Goal: Information Seeking & Learning: Learn about a topic

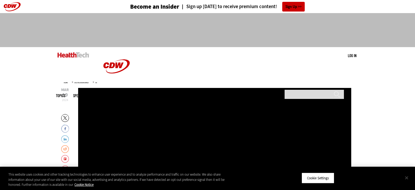
click at [405, 178] on button "Close" at bounding box center [406, 177] width 11 height 11
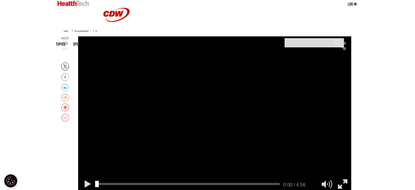
scroll to position [26, 0]
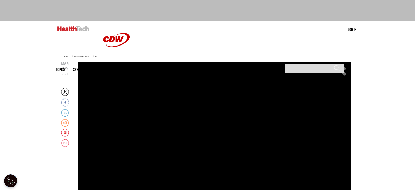
click at [217, 138] on div "Play or Pause Video" at bounding box center [214, 140] width 21 height 21
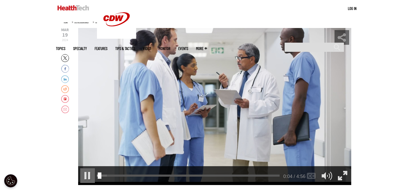
scroll to position [62, 0]
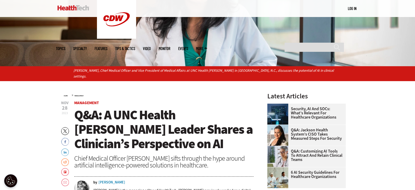
scroll to position [183, 0]
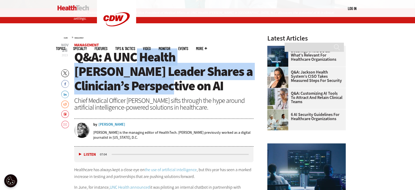
drag, startPoint x: 136, startPoint y: 52, endPoint x: 239, endPoint y: 85, distance: 107.6
click at [239, 85] on h1 "Q&A: A UNC Health Rex Leader Shares a Clinician’s Perspective on AI" at bounding box center [163, 71] width 179 height 43
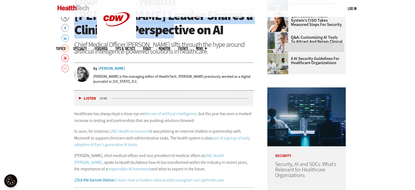
scroll to position [209, 0]
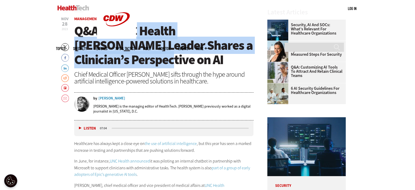
drag, startPoint x: 81, startPoint y: 69, endPoint x: 248, endPoint y: 78, distance: 167.9
click at [248, 78] on div "Chief Medical Officer Dr. Meera Udayakumar sifts through the hype around artifi…" at bounding box center [163, 78] width 179 height 14
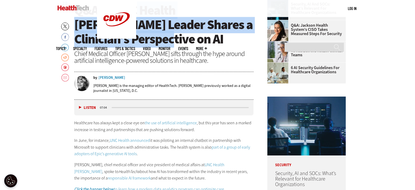
scroll to position [261, 0]
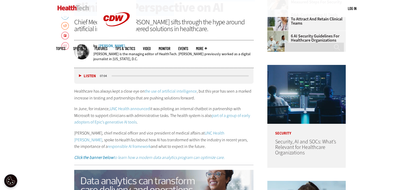
drag, startPoint x: 76, startPoint y: 83, endPoint x: 244, endPoint y: 140, distance: 176.6
click at [244, 140] on div "Healthcare has always kept a close eye on the use of artificial intelligence , …" at bounding box center [163, 124] width 179 height 73
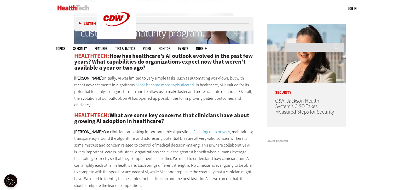
scroll to position [418, 0]
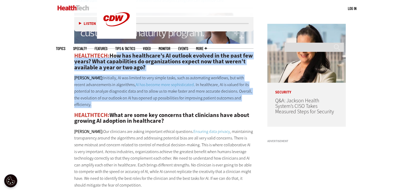
drag, startPoint x: 114, startPoint y: 48, endPoint x: 253, endPoint y: 94, distance: 146.5
click at [253, 94] on div "HEALTHTECH: How has healthcare’s AI outlook evolved in the past few years? What…" at bounding box center [163, 193] width 179 height 280
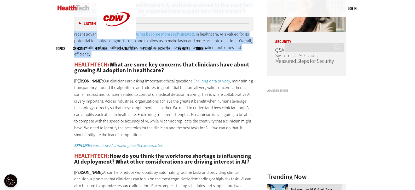
scroll to position [470, 0]
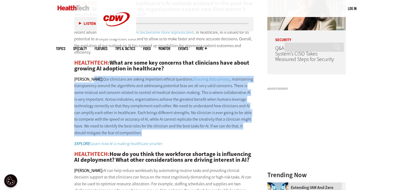
drag, startPoint x: 122, startPoint y: 65, endPoint x: 235, endPoint y: 123, distance: 127.3
click at [235, 123] on p "UDAYAKUMAR: Our clinicians are asking important ethical questions. Ensuring dat…" at bounding box center [163, 106] width 179 height 60
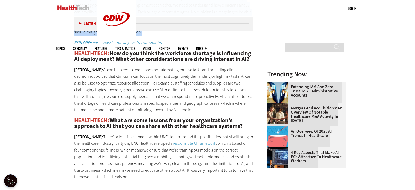
scroll to position [574, 0]
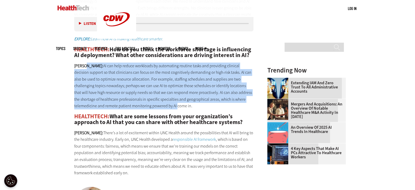
drag, startPoint x: 89, startPoint y: 53, endPoint x: 143, endPoint y: 93, distance: 67.3
click at [143, 93] on p "UDAYAKUMAR: AI can help reduce workloads by automating routine tasks and provid…" at bounding box center [163, 85] width 179 height 47
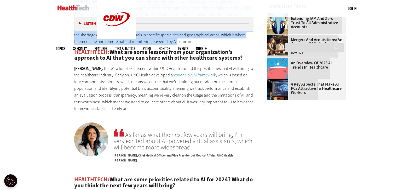
scroll to position [627, 0]
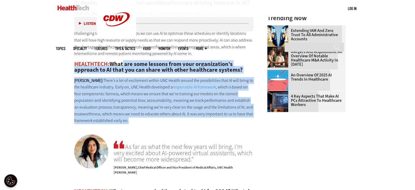
drag, startPoint x: 121, startPoint y: 50, endPoint x: 245, endPoint y: 114, distance: 139.5
click at [245, 114] on div "Listen Pause 07:04 Healthcare has always kept a close eye on the use of artific…" at bounding box center [163, 173] width 179 height 943
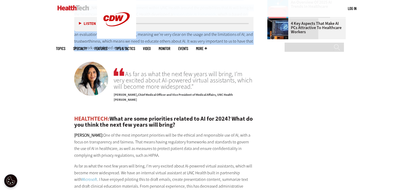
scroll to position [705, 0]
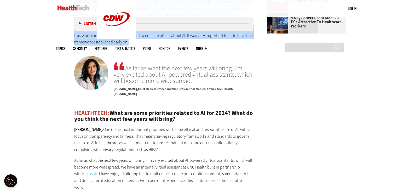
drag, startPoint x: 235, startPoint y: 57, endPoint x: 228, endPoint y: 69, distance: 14.1
click at [224, 69] on span "As far as what the next few years will bring, I’m very excited about AI-powered…" at bounding box center [184, 72] width 140 height 23
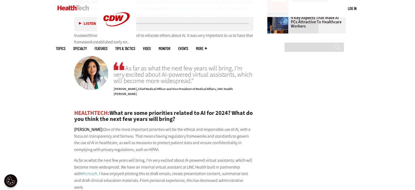
click at [309, 79] on main "Home » Management Close New AI Research From CDW See how IT leaders are tacklin…" at bounding box center [207, 38] width 303 height 1074
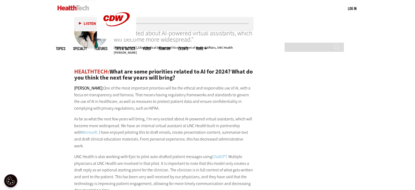
scroll to position [757, 0]
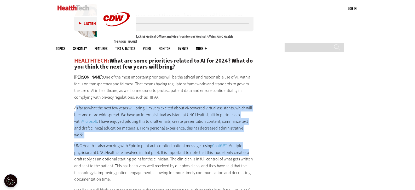
drag, startPoint x: 76, startPoint y: 88, endPoint x: 264, endPoint y: 129, distance: 192.1
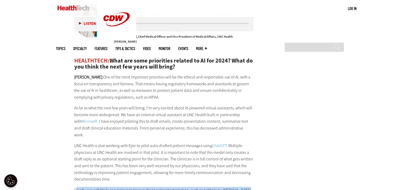
drag, startPoint x: 79, startPoint y: 166, endPoint x: 246, endPoint y: 172, distance: 167.5
click at [246, 186] on p "Finally, we will likely see more progress in diagnostic interpretation, such as…" at bounding box center [163, 192] width 179 height 13
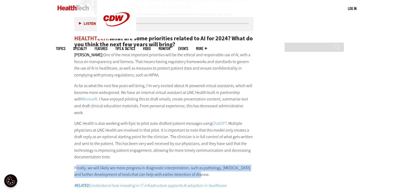
scroll to position [809, 0]
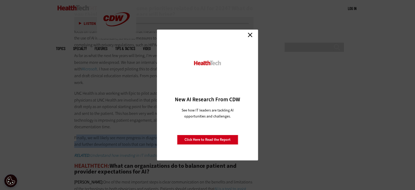
click at [253, 36] on link "Close" at bounding box center [250, 35] width 8 height 8
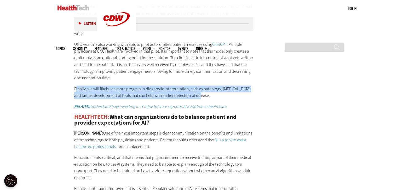
scroll to position [862, 0]
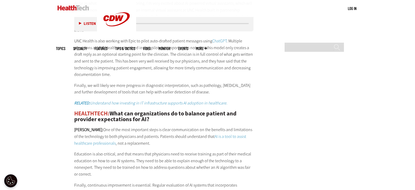
drag, startPoint x: 227, startPoint y: 134, endPoint x: 207, endPoint y: 143, distance: 21.6
click at [207, 150] on p "Education is also critical, and that means that physicians need to receive trai…" at bounding box center [163, 163] width 179 height 27
drag, startPoint x: 89, startPoint y: 142, endPoint x: 244, endPoint y: 178, distance: 158.7
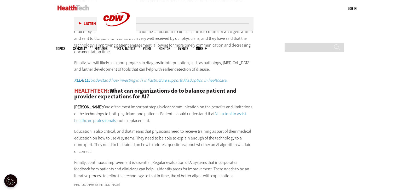
scroll to position [966, 0]
